Goal: Check status: Check status

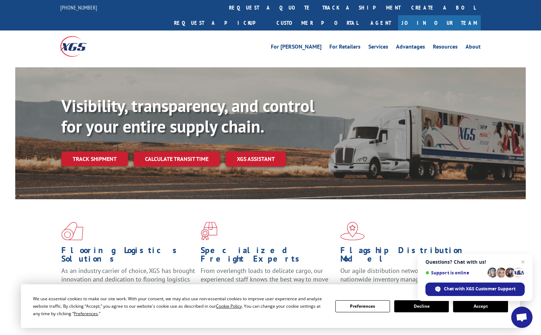
click at [317, 9] on link "track a shipment" at bounding box center [361, 7] width 89 height 15
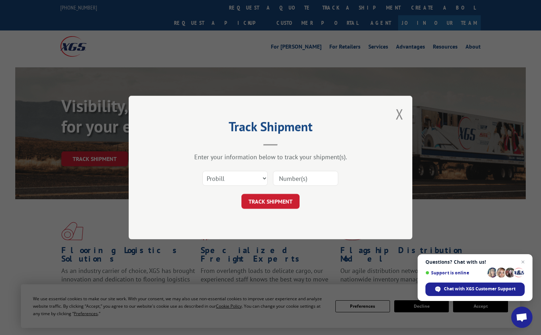
paste input "483134"
type input "483134"
click at [274, 209] on div "Track Shipment Enter your information below to track your shipment(s). Select c…" at bounding box center [271, 168] width 284 height 144
click at [277, 201] on button "TRACK SHIPMENT" at bounding box center [271, 201] width 58 height 15
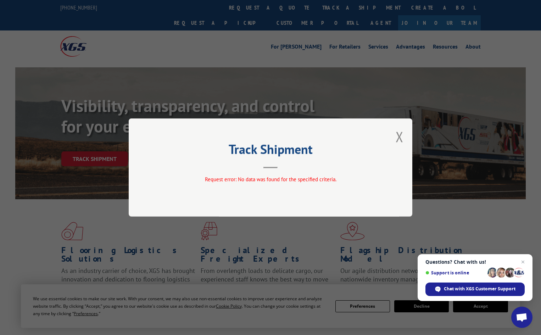
drag, startPoint x: 398, startPoint y: 143, endPoint x: 390, endPoint y: 138, distance: 9.4
click at [398, 143] on button "Close modal" at bounding box center [400, 136] width 8 height 19
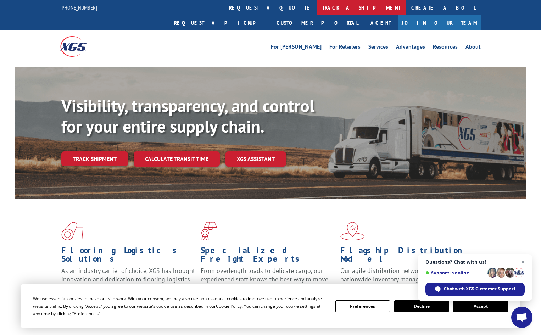
click at [317, 7] on link "track a shipment" at bounding box center [361, 7] width 89 height 15
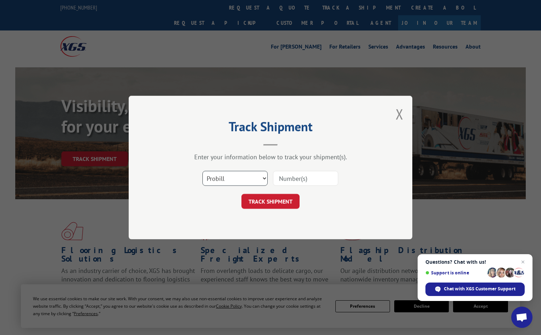
click at [234, 184] on select "Select category... Probill BOL PO" at bounding box center [235, 178] width 65 height 15
select select "bol"
click at [203, 171] on select "Select category... Probill BOL PO" at bounding box center [235, 178] width 65 height 15
paste input "483134"
type input "483134"
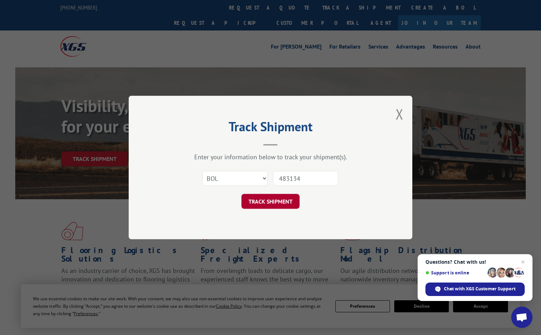
click at [282, 200] on button "TRACK SHIPMENT" at bounding box center [271, 201] width 58 height 15
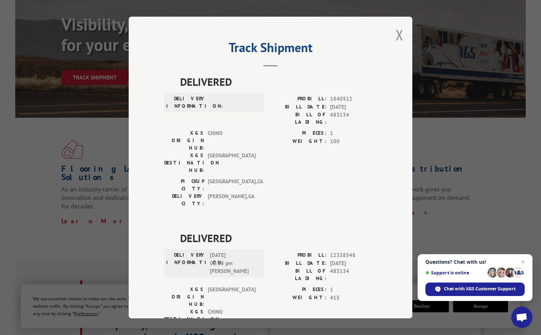
scroll to position [35, 0]
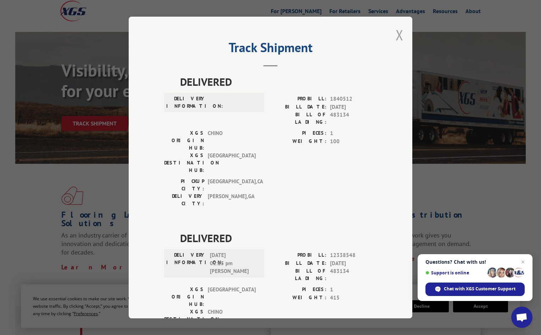
click at [398, 39] on button "Close modal" at bounding box center [400, 35] width 8 height 19
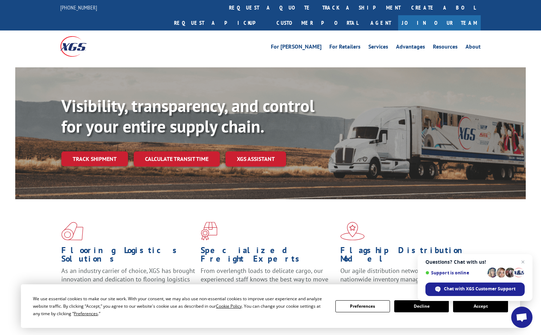
click at [524, 261] on span "Close chat" at bounding box center [523, 262] width 9 height 9
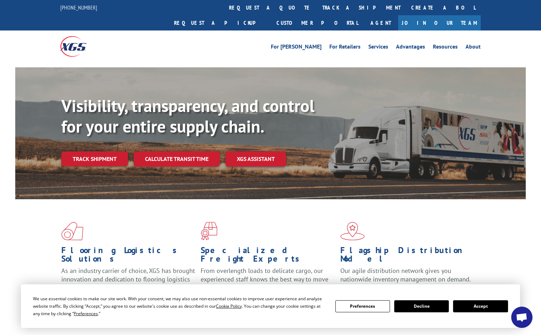
click at [428, 277] on div "Flagship Distribution Model Our agile distribution network gives you nationwide…" at bounding box center [409, 264] width 139 height 85
click at [425, 307] on button "Decline" at bounding box center [421, 306] width 55 height 12
